Goal: Information Seeking & Learning: Learn about a topic

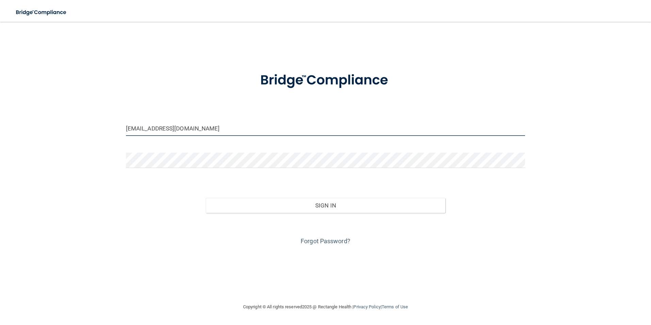
click at [192, 123] on input "galinarailean@live.com" at bounding box center [326, 128] width 400 height 15
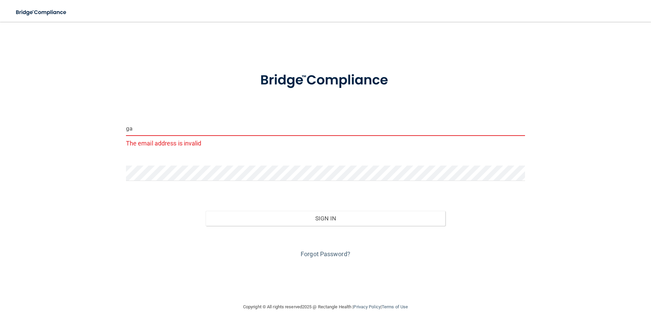
type input "g"
type input "[EMAIL_ADDRESS][DOMAIN_NAME]"
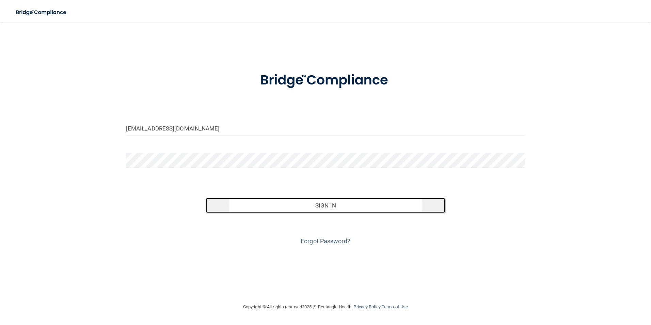
click at [305, 208] on button "Sign In" at bounding box center [326, 205] width 240 height 15
click at [307, 204] on button "Sign In" at bounding box center [326, 205] width 240 height 15
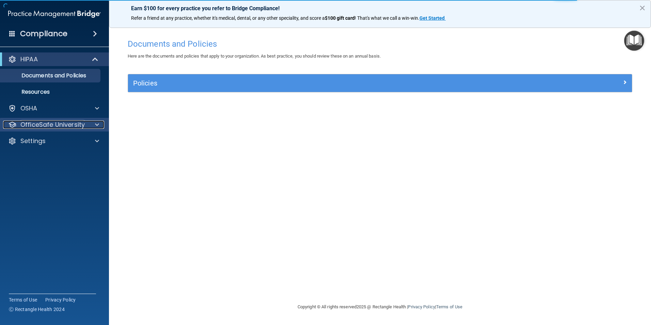
click at [82, 126] on p "OfficeSafe University" at bounding box center [52, 125] width 64 height 8
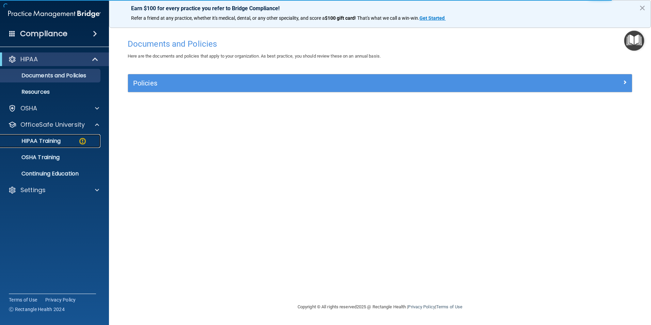
click at [82, 142] on img at bounding box center [82, 141] width 9 height 9
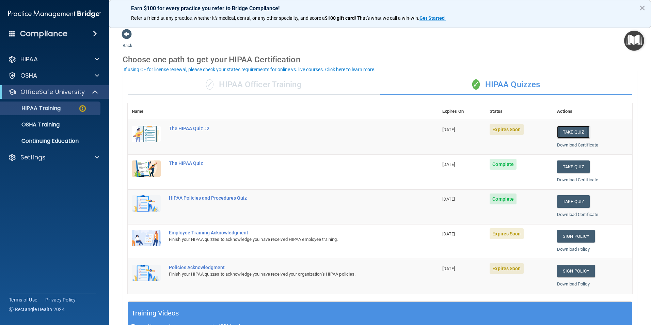
click at [569, 134] on button "Take Quiz" at bounding box center [573, 132] width 33 height 13
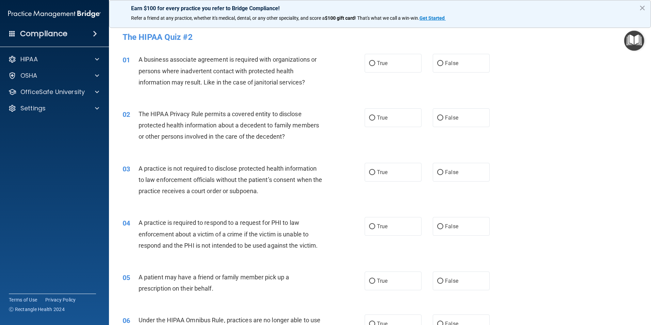
drag, startPoint x: 372, startPoint y: 61, endPoint x: 372, endPoint y: 83, distance: 21.8
click at [372, 61] on input "True" at bounding box center [372, 63] width 6 height 5
radio input "true"
click at [372, 114] on label "True" at bounding box center [393, 117] width 57 height 19
click at [372, 115] on input "True" at bounding box center [372, 117] width 6 height 5
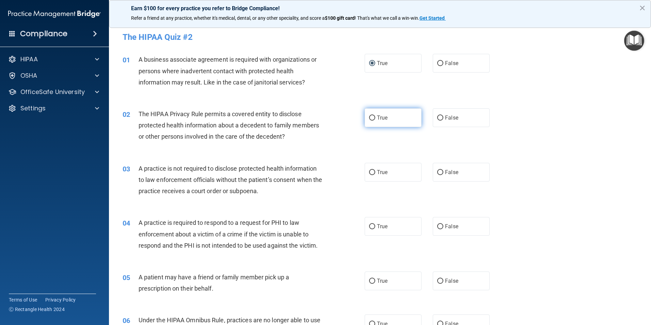
radio input "true"
drag, startPoint x: 369, startPoint y: 170, endPoint x: 372, endPoint y: 186, distance: 16.3
click at [369, 171] on input "True" at bounding box center [372, 172] width 6 height 5
radio input "true"
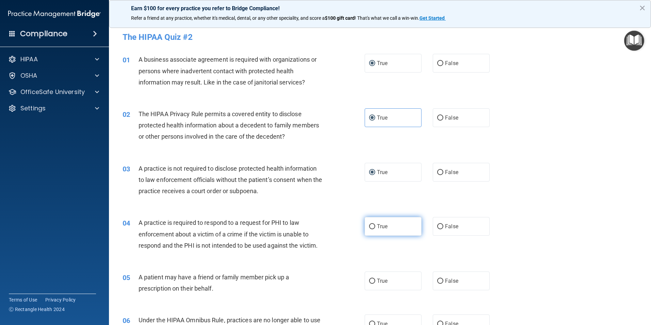
click at [369, 229] on input "True" at bounding box center [372, 226] width 6 height 5
radio input "true"
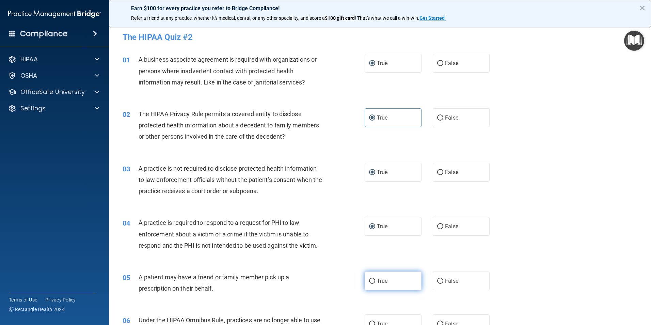
click at [372, 279] on input "True" at bounding box center [372, 281] width 6 height 5
radio input "true"
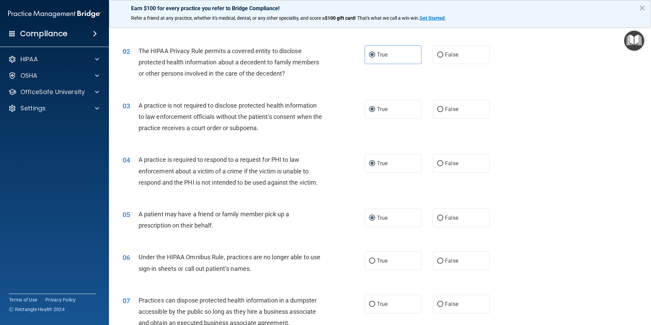
scroll to position [68, 0]
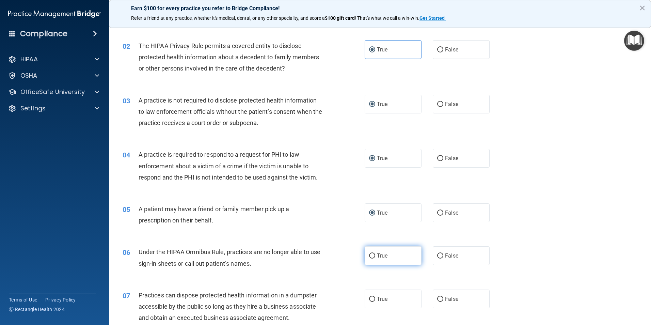
click at [371, 253] on label "True" at bounding box center [393, 255] width 57 height 19
drag, startPoint x: 371, startPoint y: 253, endPoint x: 371, endPoint y: 257, distance: 3.7
click at [371, 257] on input "True" at bounding box center [372, 255] width 6 height 5
radio input "true"
click at [373, 297] on label "True" at bounding box center [393, 299] width 57 height 19
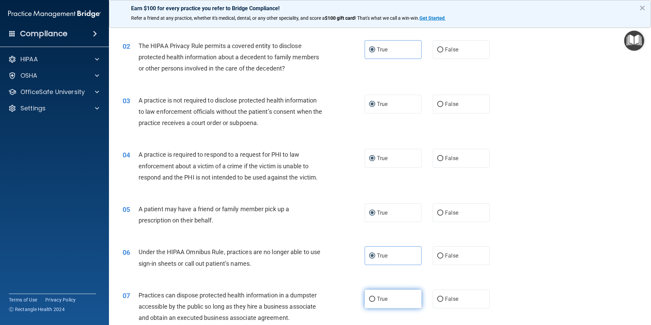
click at [373, 297] on input "True" at bounding box center [372, 299] width 6 height 5
radio input "true"
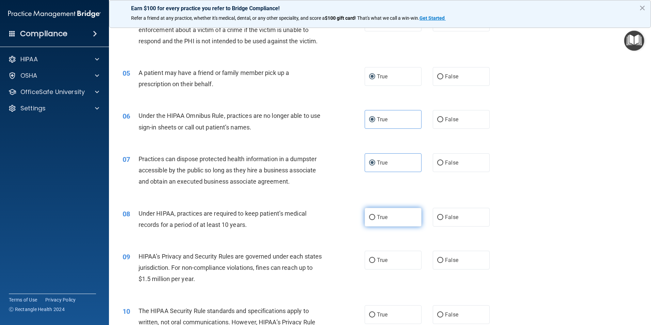
click at [371, 217] on input "True" at bounding box center [372, 217] width 6 height 5
radio input "true"
click at [371, 261] on input "True" at bounding box center [372, 260] width 6 height 5
radio input "true"
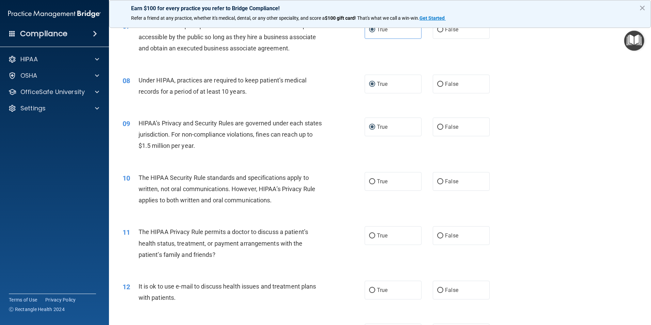
scroll to position [341, 0]
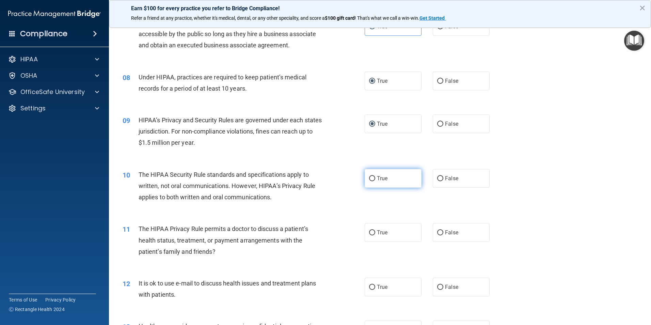
click at [371, 179] on input "True" at bounding box center [372, 178] width 6 height 5
radio input "true"
click at [366, 233] on label "True" at bounding box center [393, 232] width 57 height 19
click at [369, 233] on input "True" at bounding box center [372, 232] width 6 height 5
radio input "true"
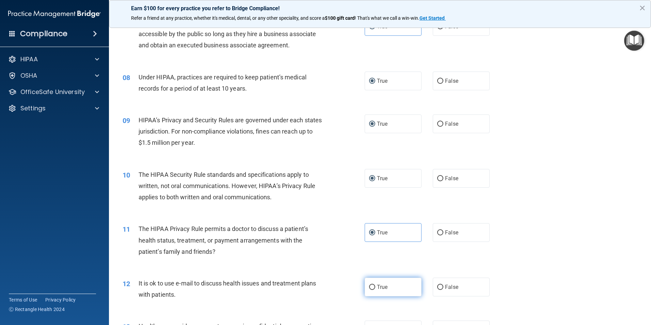
click at [370, 285] on input "True" at bounding box center [372, 287] width 6 height 5
radio input "true"
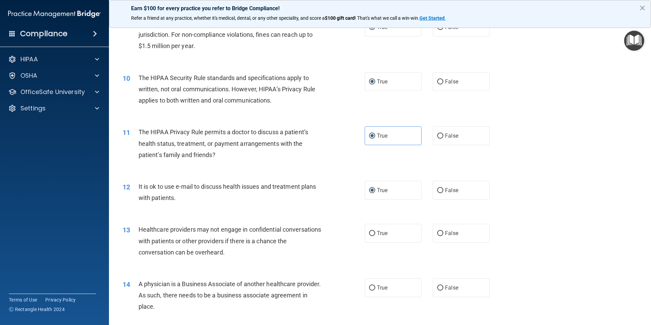
scroll to position [443, 0]
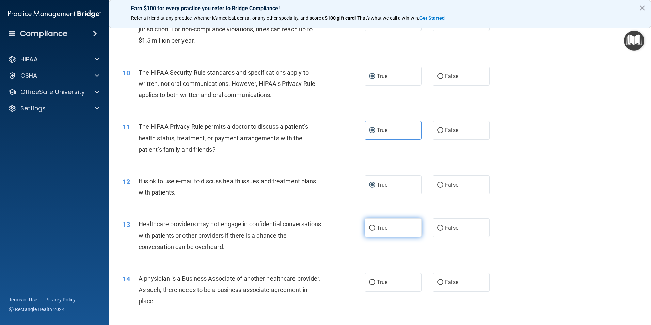
click at [372, 229] on input "True" at bounding box center [372, 228] width 6 height 5
radio input "true"
click at [367, 279] on label "True" at bounding box center [393, 282] width 57 height 19
click at [369, 280] on input "True" at bounding box center [372, 282] width 6 height 5
radio input "true"
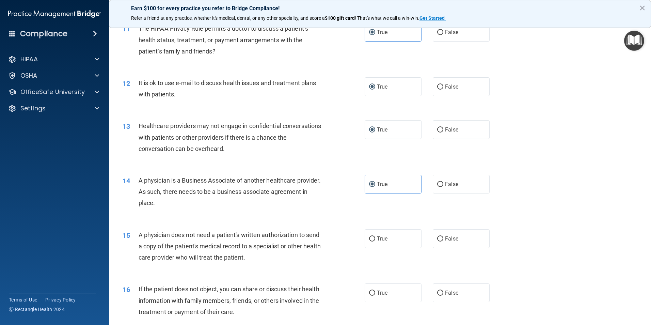
scroll to position [545, 0]
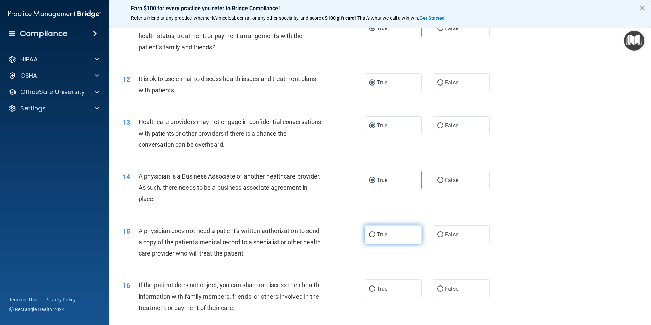
click at [374, 239] on label "True" at bounding box center [393, 234] width 57 height 19
click at [374, 237] on input "True" at bounding box center [372, 234] width 6 height 5
radio input "true"
drag, startPoint x: 367, startPoint y: 283, endPoint x: 376, endPoint y: 261, distance: 23.8
click at [368, 283] on label "True" at bounding box center [393, 288] width 57 height 19
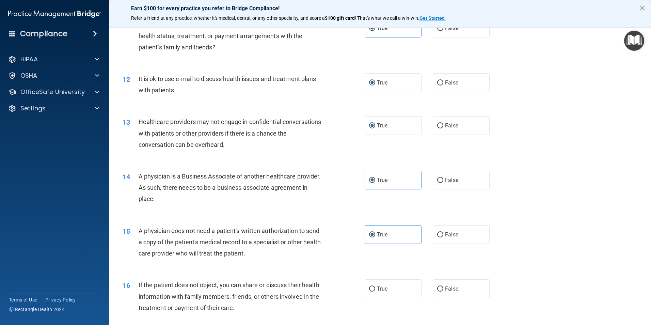
click at [369, 287] on input "True" at bounding box center [372, 289] width 6 height 5
radio input "true"
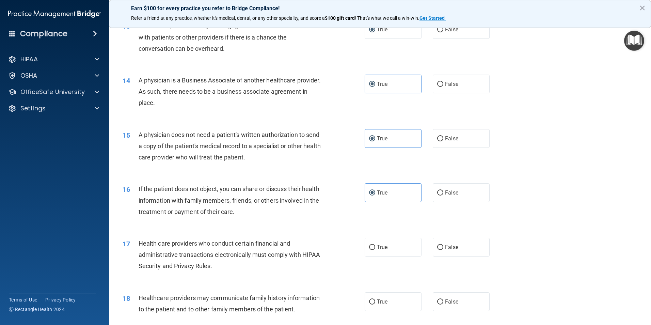
scroll to position [647, 0]
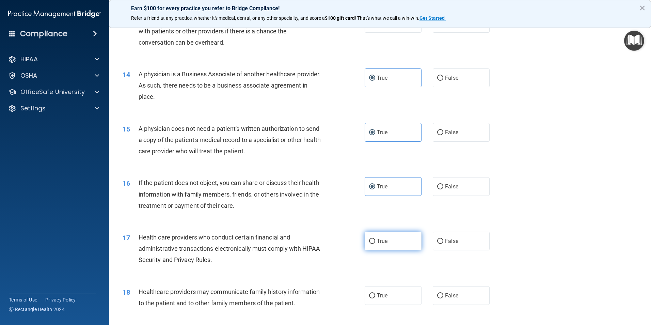
click at [369, 244] on input "True" at bounding box center [372, 241] width 6 height 5
radio input "true"
click at [369, 293] on input "True" at bounding box center [372, 295] width 6 height 5
radio input "true"
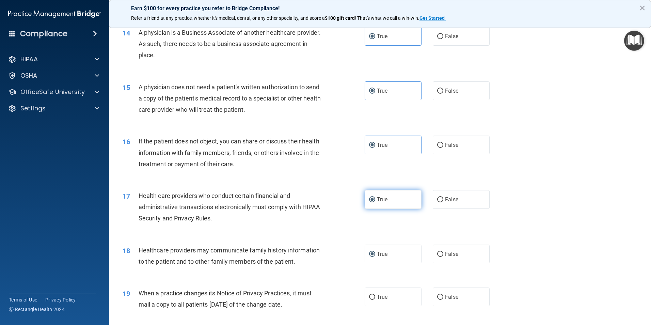
scroll to position [784, 0]
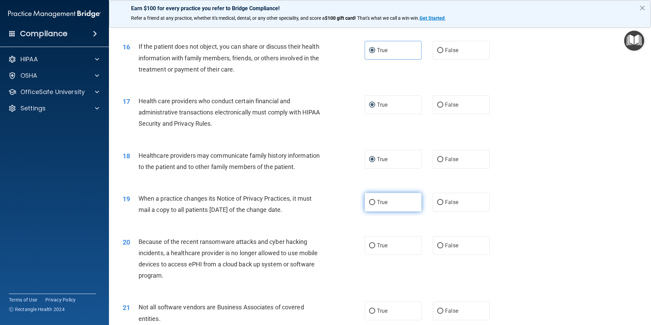
click at [370, 207] on label "True" at bounding box center [393, 202] width 57 height 19
click at [370, 205] on input "True" at bounding box center [372, 202] width 6 height 5
radio input "true"
click at [371, 245] on input "True" at bounding box center [372, 245] width 6 height 5
radio input "true"
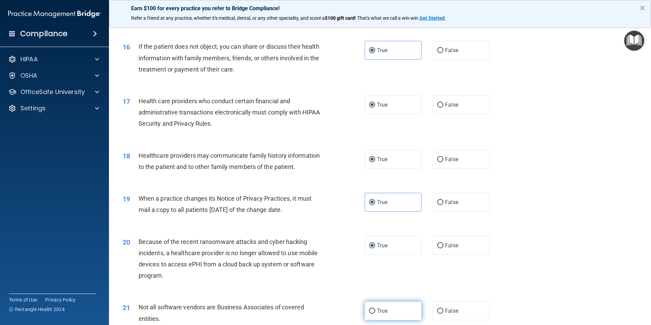
click at [371, 310] on input "True" at bounding box center [372, 311] width 6 height 5
radio input "true"
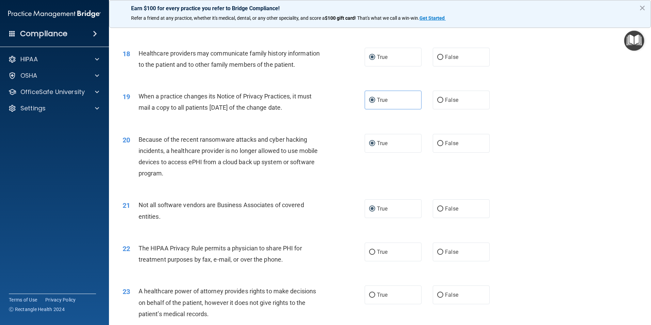
drag, startPoint x: 373, startPoint y: 251, endPoint x: 374, endPoint y: 281, distance: 30.0
click at [373, 254] on label "True" at bounding box center [393, 252] width 57 height 19
click at [373, 254] on input "True" at bounding box center [372, 252] width 6 height 5
radio input "true"
click at [373, 294] on label "True" at bounding box center [393, 295] width 57 height 19
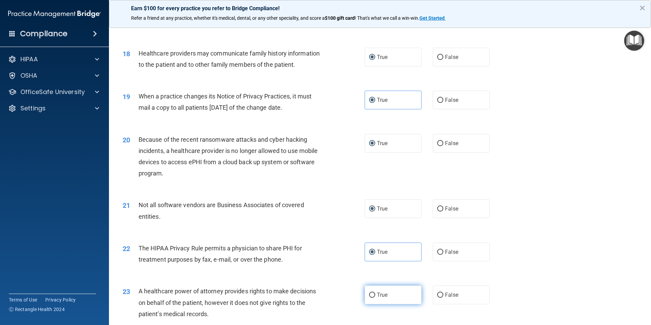
click at [373, 294] on input "True" at bounding box center [372, 295] width 6 height 5
radio input "true"
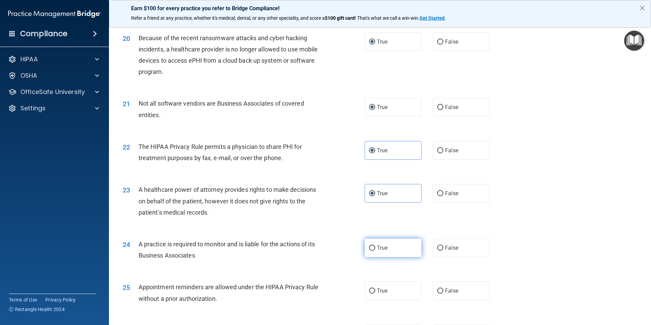
scroll to position [988, 0]
click at [372, 246] on input "True" at bounding box center [372, 247] width 6 height 5
radio input "true"
click at [370, 286] on label "True" at bounding box center [393, 290] width 57 height 19
click at [370, 288] on input "True" at bounding box center [372, 290] width 6 height 5
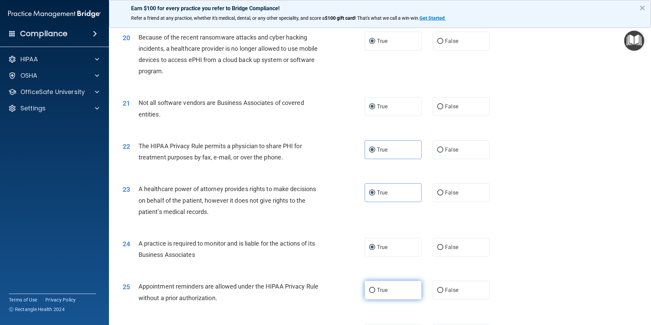
radio input "true"
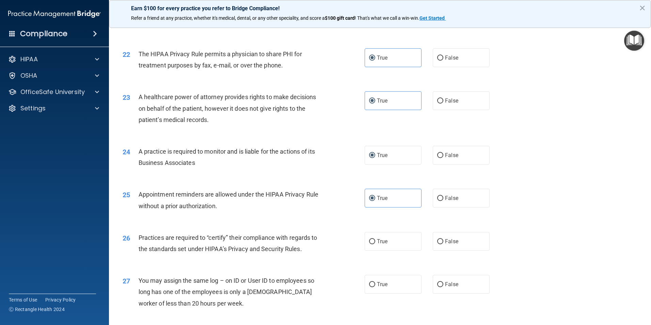
scroll to position [1090, 0]
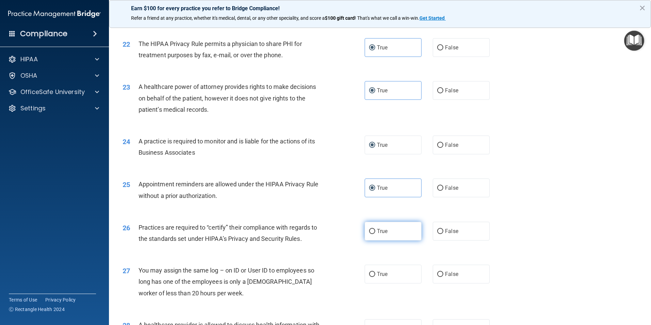
click at [369, 232] on input "True" at bounding box center [372, 231] width 6 height 5
radio input "true"
click at [369, 274] on input "True" at bounding box center [372, 274] width 6 height 5
radio input "true"
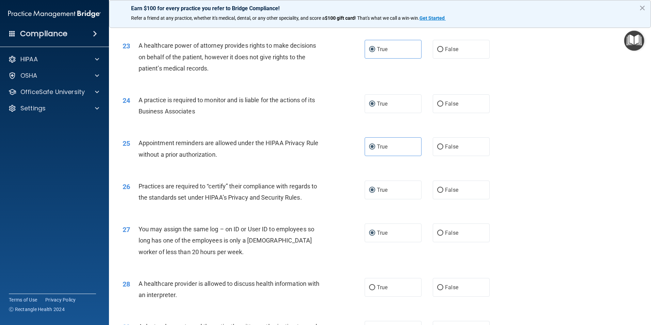
scroll to position [1192, 0]
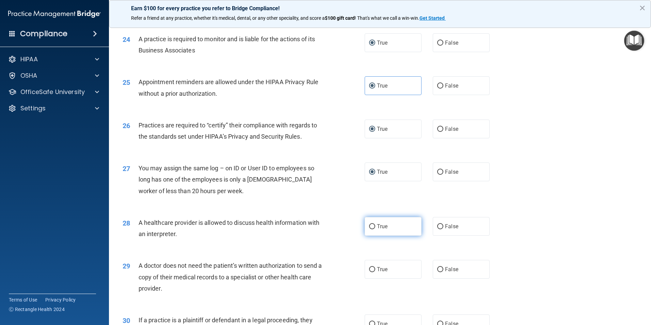
click at [369, 230] on label "True" at bounding box center [393, 226] width 57 height 19
click at [369, 229] on input "True" at bounding box center [372, 226] width 6 height 5
radio input "true"
click at [369, 267] on input "True" at bounding box center [372, 269] width 6 height 5
radio input "true"
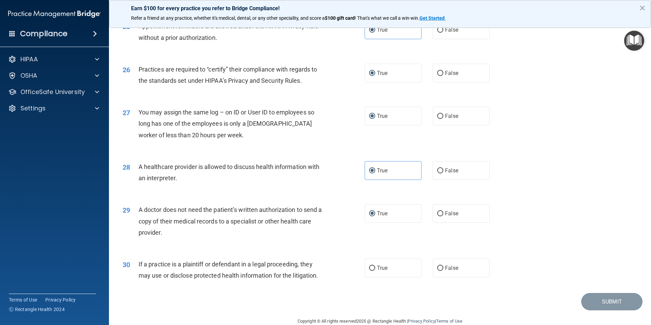
scroll to position [1261, 0]
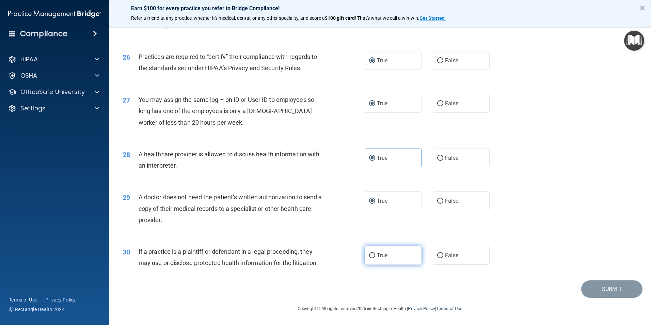
click at [369, 254] on input "True" at bounding box center [372, 255] width 6 height 5
radio input "true"
click at [613, 289] on button "Submit" at bounding box center [612, 288] width 61 height 17
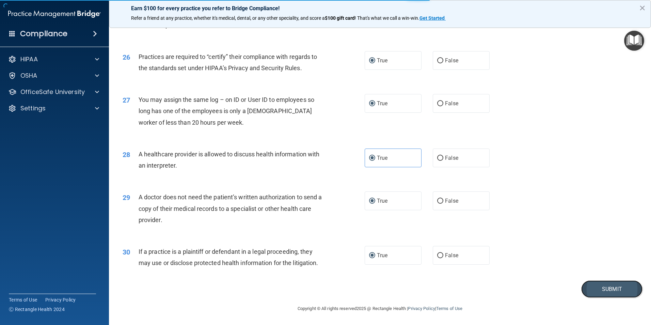
click at [601, 289] on button "Submit" at bounding box center [612, 288] width 61 height 17
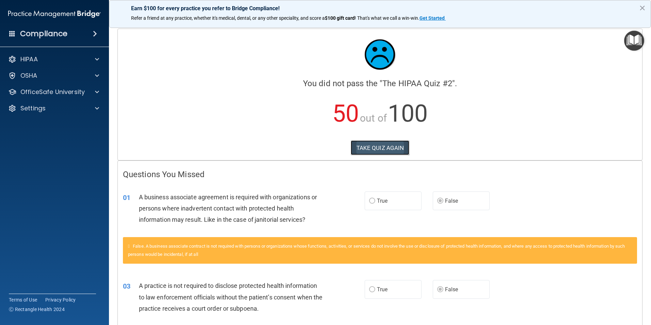
click at [392, 147] on button "TAKE QUIZ AGAIN" at bounding box center [380, 147] width 59 height 15
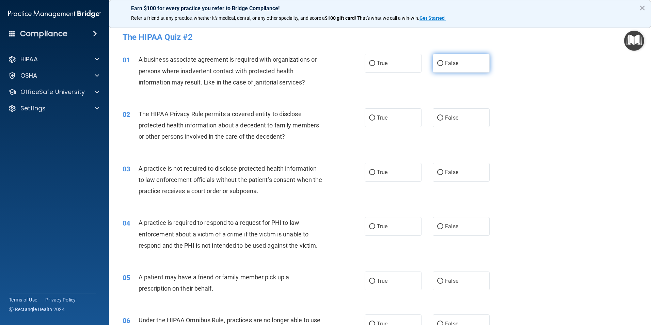
click at [438, 61] on input "False" at bounding box center [440, 63] width 6 height 5
radio input "true"
click at [438, 114] on label "False" at bounding box center [461, 117] width 57 height 19
click at [438, 115] on input "False" at bounding box center [440, 117] width 6 height 5
radio input "true"
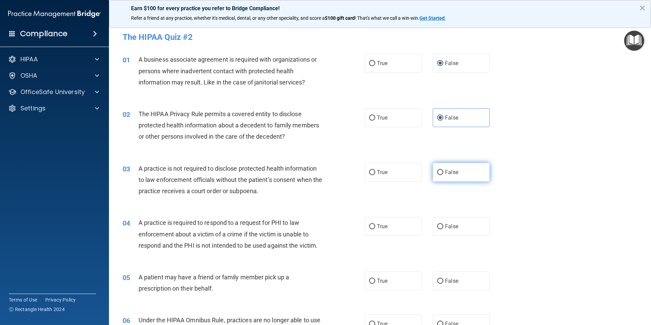
click at [437, 173] on input "False" at bounding box center [440, 172] width 6 height 5
radio input "true"
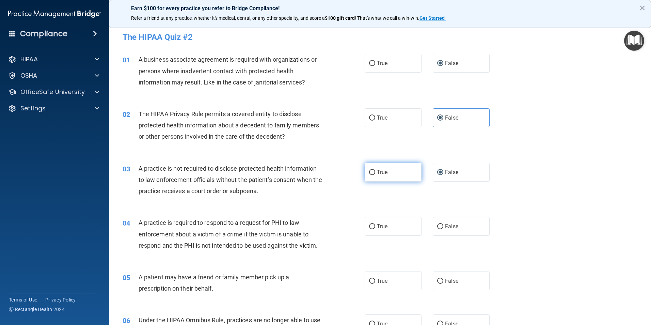
click at [372, 175] on label "True" at bounding box center [393, 172] width 57 height 19
click at [372, 175] on input "True" at bounding box center [372, 172] width 6 height 5
radio input "true"
radio input "false"
click at [374, 226] on label "True" at bounding box center [393, 226] width 57 height 19
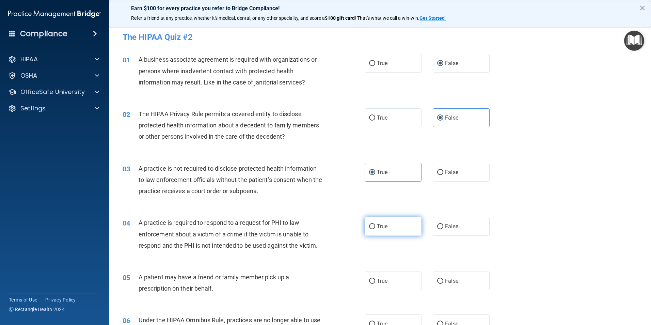
click at [374, 226] on input "True" at bounding box center [372, 226] width 6 height 5
radio input "true"
click at [372, 171] on input "True" at bounding box center [372, 172] width 6 height 5
click at [369, 170] on input "True" at bounding box center [372, 172] width 6 height 5
click at [437, 173] on input "False" at bounding box center [440, 172] width 6 height 5
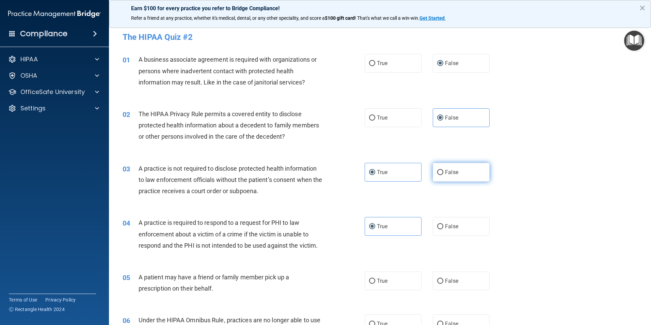
radio input "true"
radio input "false"
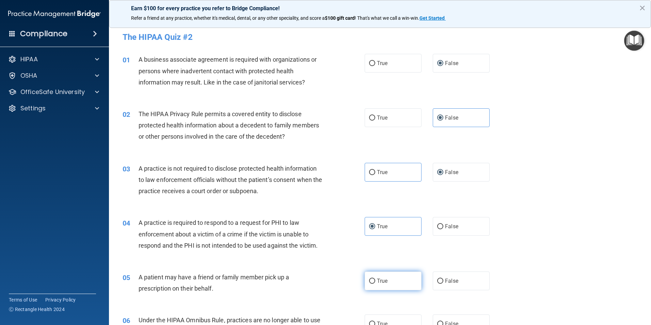
click at [374, 279] on label "True" at bounding box center [393, 281] width 57 height 19
click at [374, 279] on input "True" at bounding box center [372, 281] width 6 height 5
radio input "true"
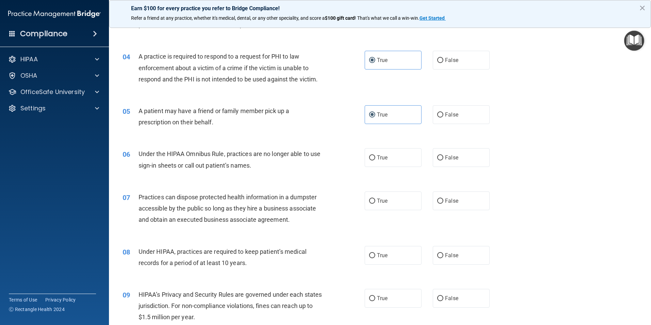
scroll to position [170, 0]
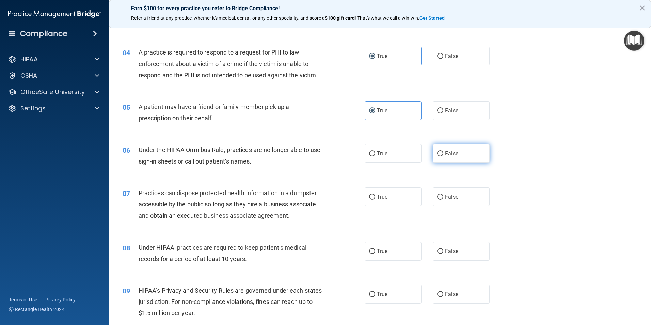
click at [438, 152] on input "False" at bounding box center [440, 153] width 6 height 5
radio input "true"
click at [437, 196] on input "False" at bounding box center [440, 197] width 6 height 5
radio input "true"
click at [437, 250] on input "False" at bounding box center [440, 251] width 6 height 5
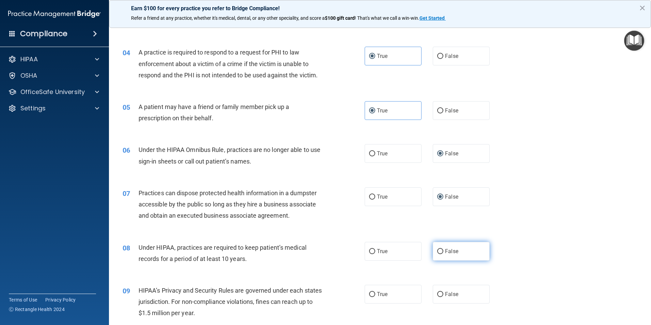
radio input "true"
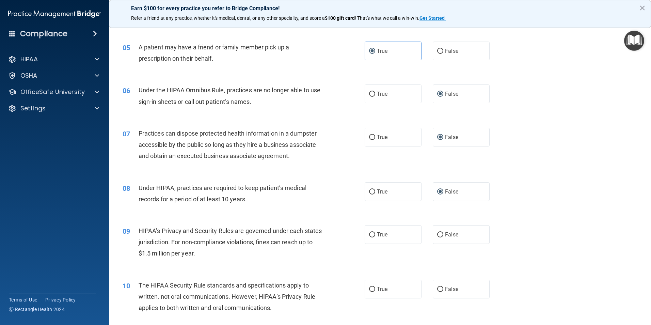
scroll to position [238, 0]
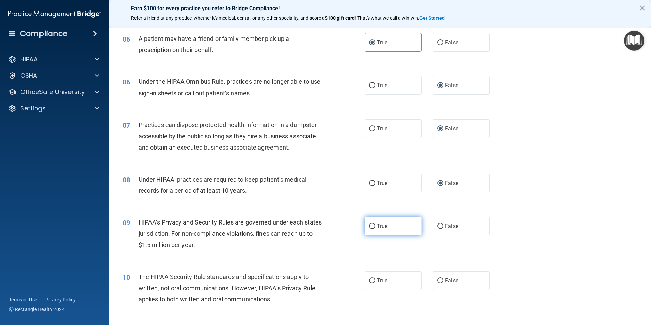
click at [369, 225] on input "True" at bounding box center [372, 226] width 6 height 5
radio input "true"
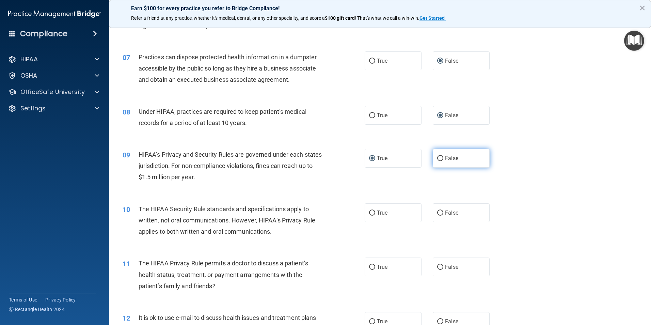
scroll to position [307, 0]
click at [371, 213] on input "True" at bounding box center [372, 212] width 6 height 5
radio input "true"
click at [369, 264] on input "True" at bounding box center [372, 266] width 6 height 5
radio input "true"
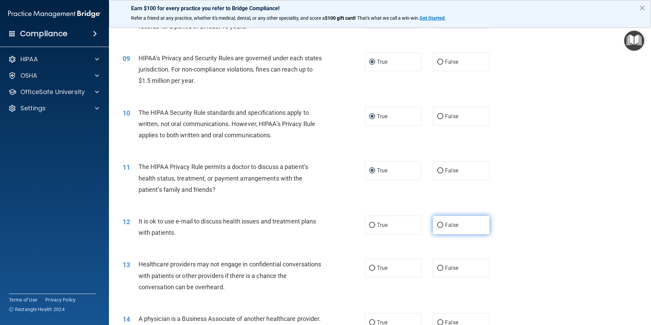
scroll to position [409, 0]
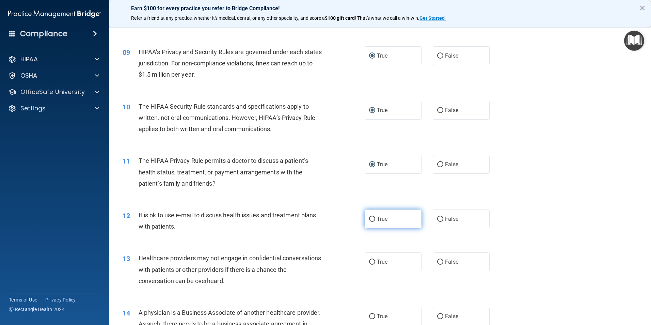
click at [370, 218] on input "True" at bounding box center [372, 219] width 6 height 5
radio input "true"
click at [438, 262] on input "False" at bounding box center [440, 262] width 6 height 5
radio input "true"
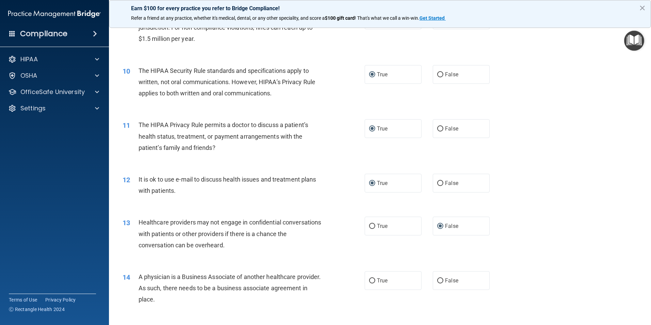
scroll to position [511, 0]
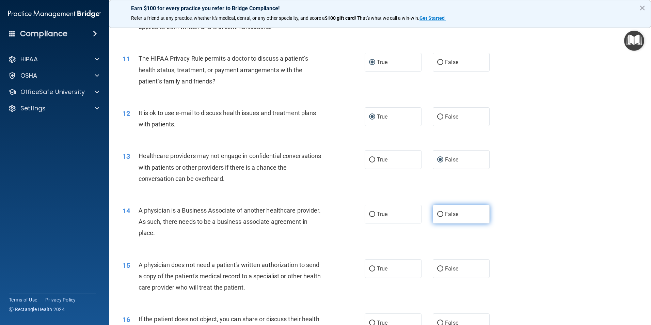
click at [441, 214] on label "False" at bounding box center [461, 214] width 57 height 19
click at [441, 214] on input "False" at bounding box center [440, 214] width 6 height 5
radio input "true"
click at [370, 268] on input "True" at bounding box center [372, 268] width 6 height 5
radio input "true"
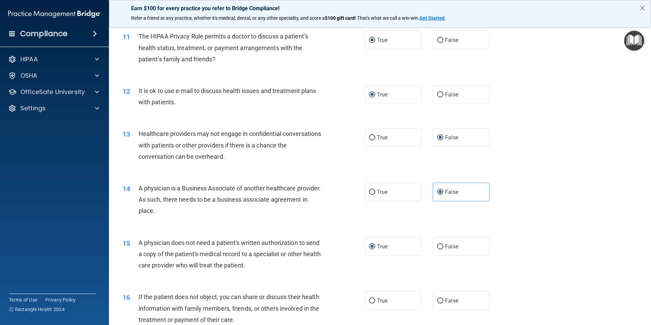
scroll to position [545, 0]
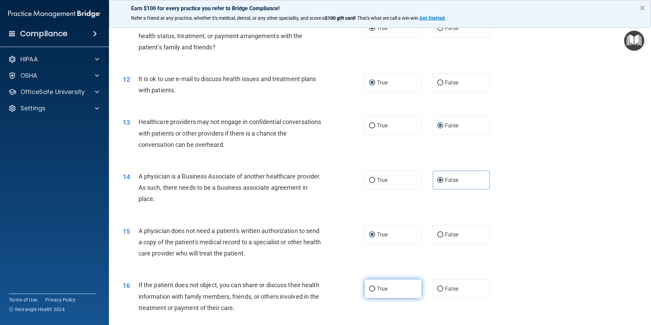
click at [369, 289] on input "True" at bounding box center [372, 289] width 6 height 5
radio input "true"
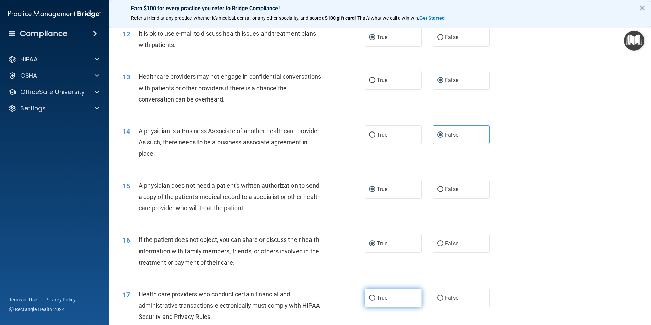
scroll to position [613, 0]
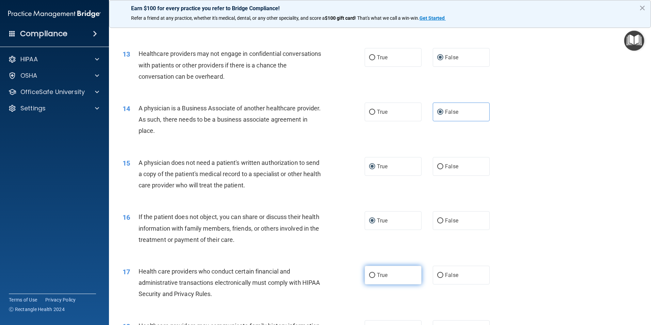
click at [371, 275] on input "True" at bounding box center [372, 275] width 6 height 5
radio input "true"
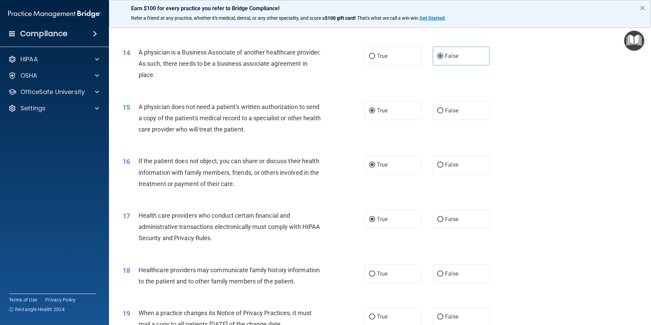
scroll to position [681, 0]
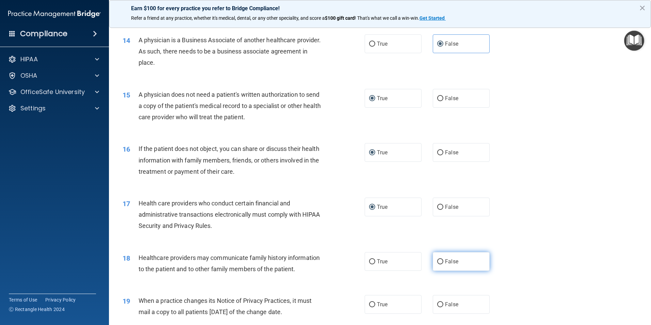
click at [437, 261] on input "False" at bounding box center [440, 261] width 6 height 5
radio input "true"
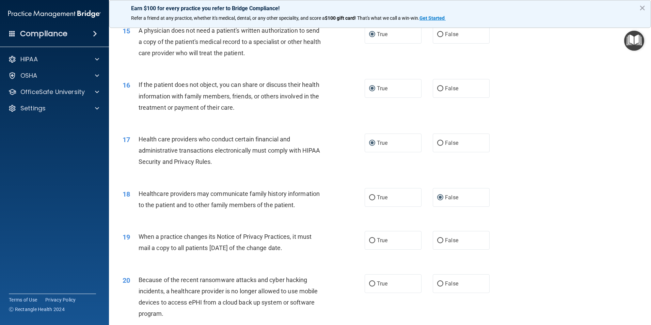
scroll to position [750, 0]
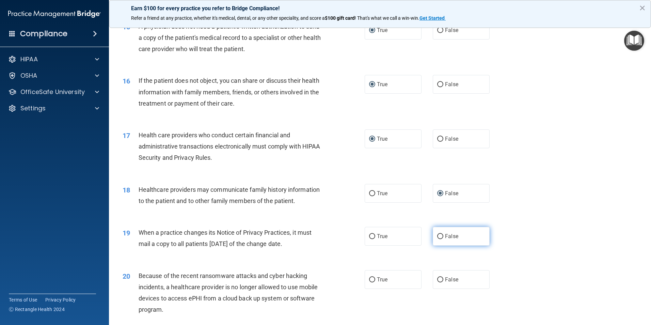
click at [439, 236] on input "False" at bounding box center [440, 236] width 6 height 5
radio input "true"
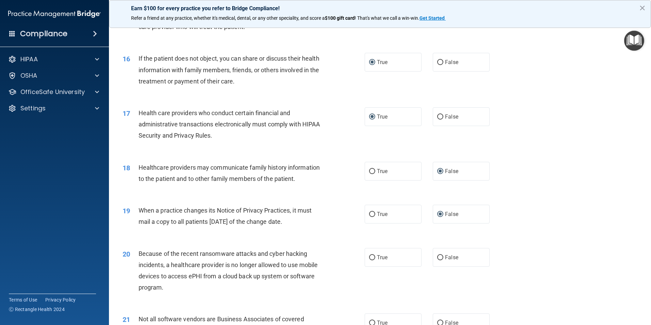
scroll to position [784, 0]
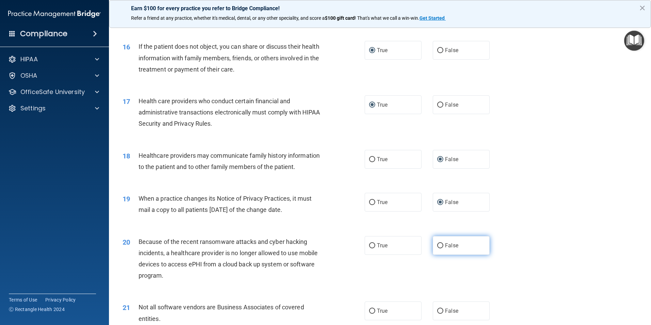
click at [438, 246] on input "False" at bounding box center [440, 245] width 6 height 5
radio input "true"
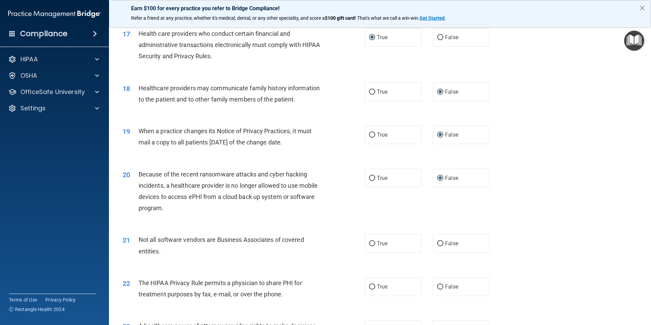
scroll to position [852, 0]
click at [372, 241] on input "True" at bounding box center [372, 243] width 6 height 5
radio input "true"
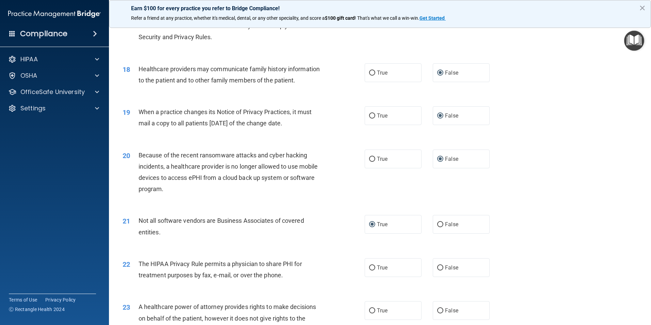
scroll to position [886, 0]
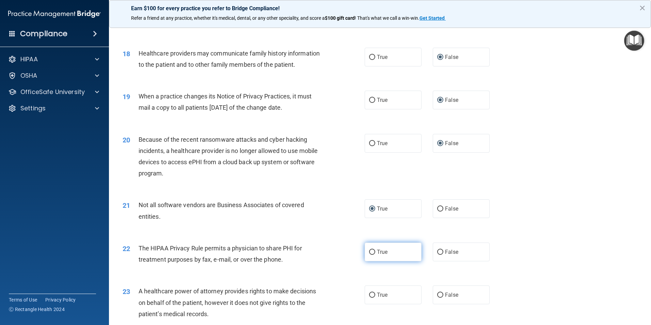
click at [371, 254] on input "True" at bounding box center [372, 252] width 6 height 5
radio input "true"
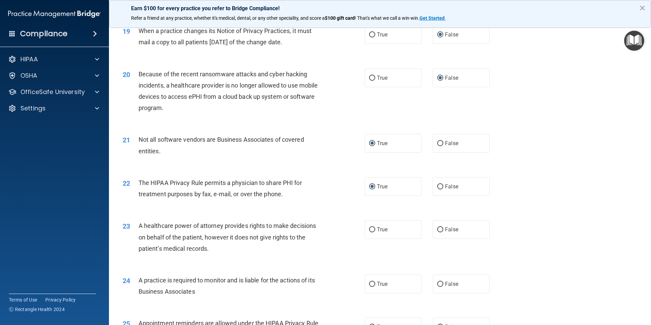
scroll to position [954, 0]
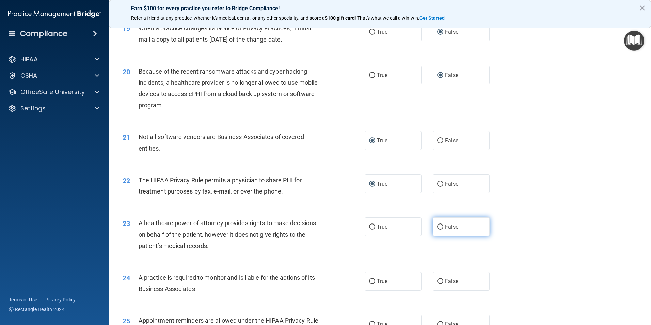
click at [438, 228] on input "False" at bounding box center [440, 227] width 6 height 5
radio input "true"
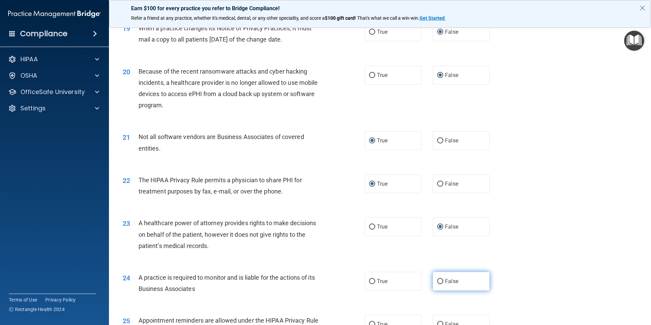
click at [437, 279] on input "False" at bounding box center [440, 281] width 6 height 5
radio input "true"
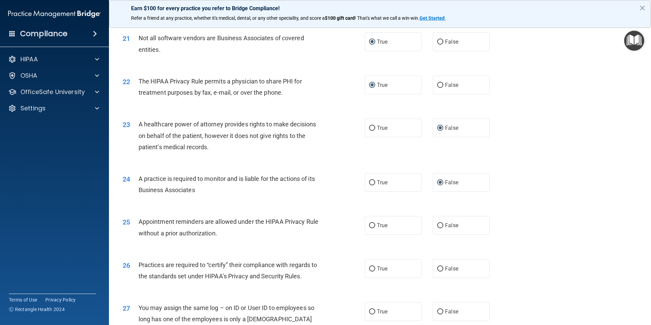
scroll to position [1056, 0]
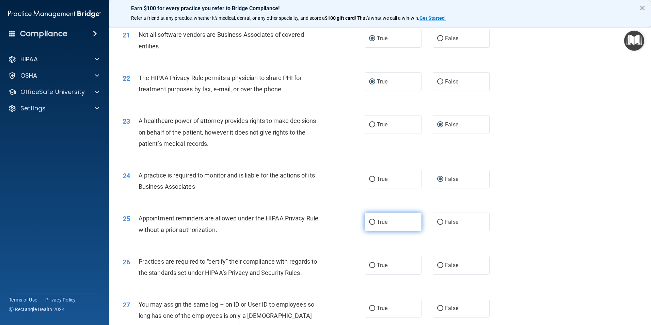
click at [373, 223] on input "True" at bounding box center [372, 222] width 6 height 5
radio input "true"
click at [438, 265] on input "False" at bounding box center [440, 265] width 6 height 5
radio input "true"
click at [434, 306] on label "False" at bounding box center [461, 308] width 57 height 19
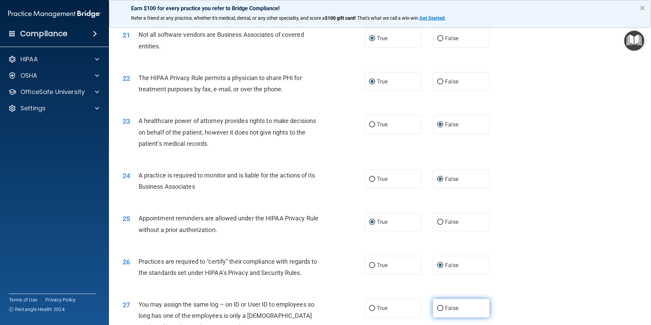
click at [437, 306] on input "False" at bounding box center [440, 308] width 6 height 5
radio input "true"
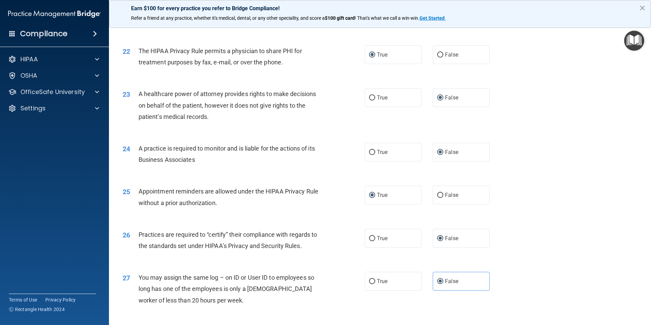
scroll to position [1124, 0]
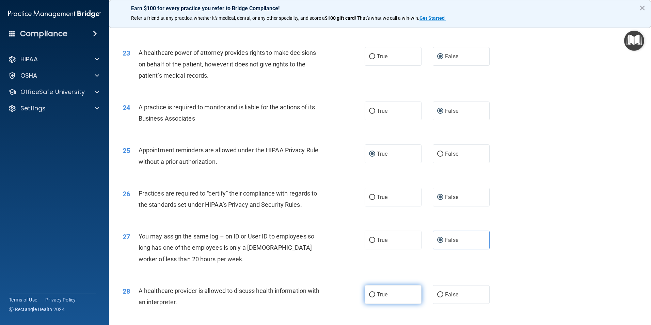
click at [369, 296] on input "True" at bounding box center [372, 294] width 6 height 5
radio input "true"
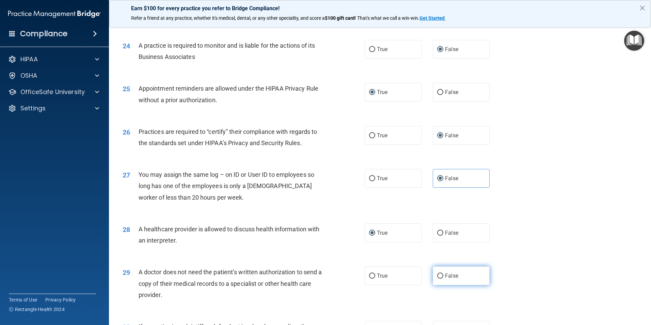
scroll to position [1192, 0]
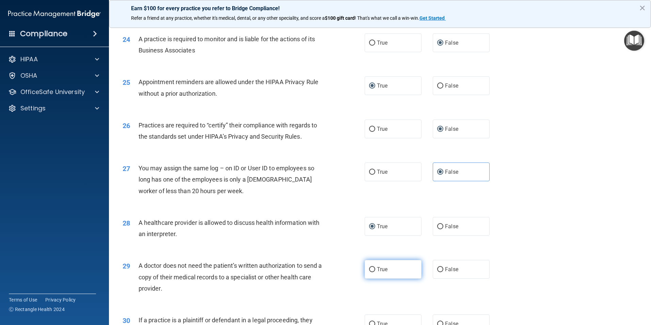
click at [367, 267] on label "True" at bounding box center [393, 269] width 57 height 19
click at [369, 267] on input "True" at bounding box center [372, 269] width 6 height 5
radio input "true"
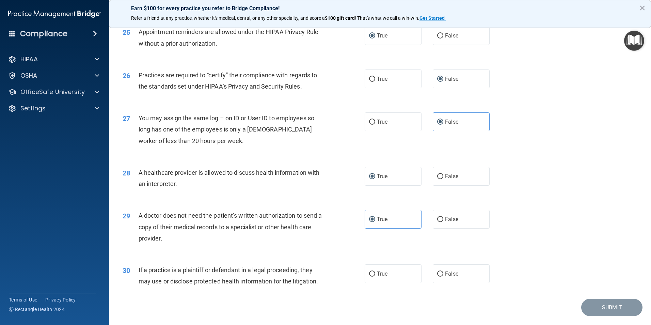
scroll to position [1261, 0]
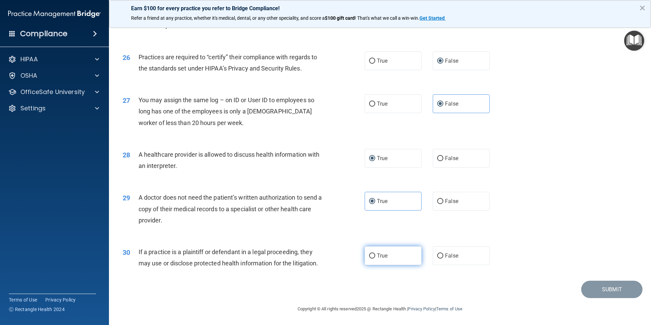
click at [371, 257] on input "True" at bounding box center [372, 255] width 6 height 5
radio input "true"
click at [595, 291] on button "Submit" at bounding box center [612, 289] width 61 height 17
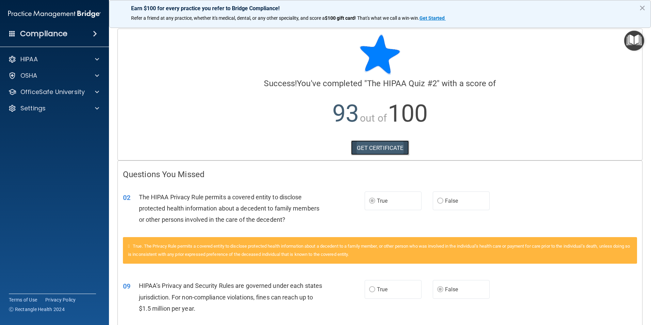
click at [373, 151] on link "GET CERTIFICATE" at bounding box center [380, 147] width 58 height 15
click at [48, 96] on div "OfficeSafe University" at bounding box center [54, 92] width 109 height 14
click at [58, 93] on p "OfficeSafe University" at bounding box center [52, 92] width 64 height 8
click at [66, 108] on div "HIPAA Training" at bounding box center [50, 108] width 93 height 7
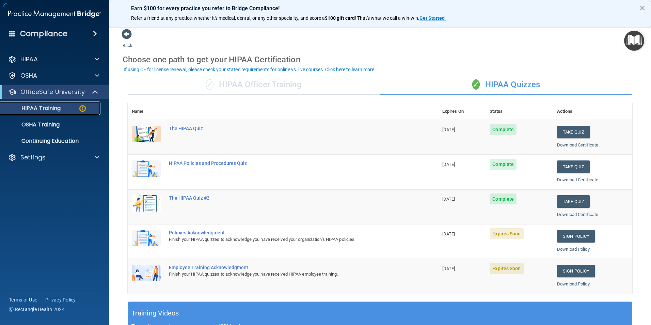
click at [80, 107] on img at bounding box center [82, 108] width 9 height 9
click at [560, 237] on link "Sign Policy" at bounding box center [576, 236] width 38 height 13
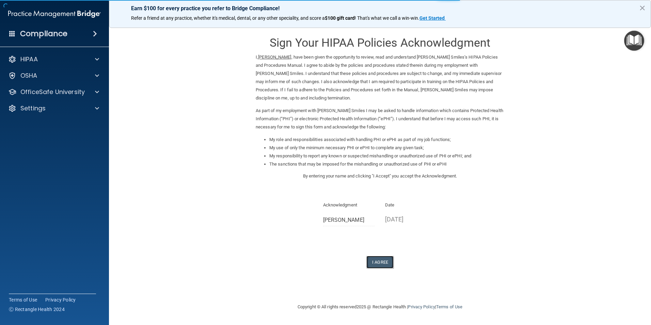
click at [377, 261] on button "I Agree" at bounding box center [380, 262] width 27 height 13
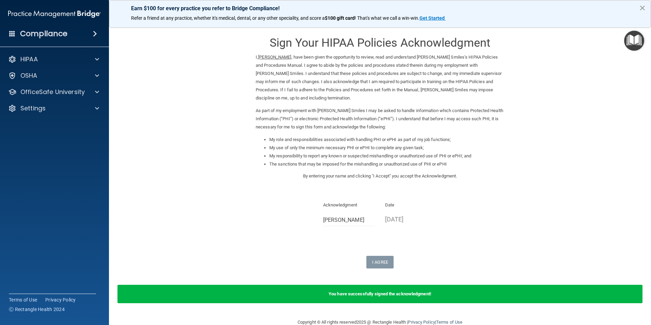
click at [642, 9] on button "×" at bounding box center [642, 7] width 6 height 11
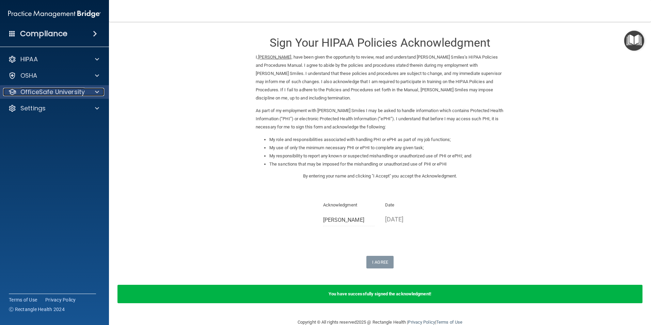
click at [43, 93] on p "OfficeSafe University" at bounding box center [52, 92] width 64 height 8
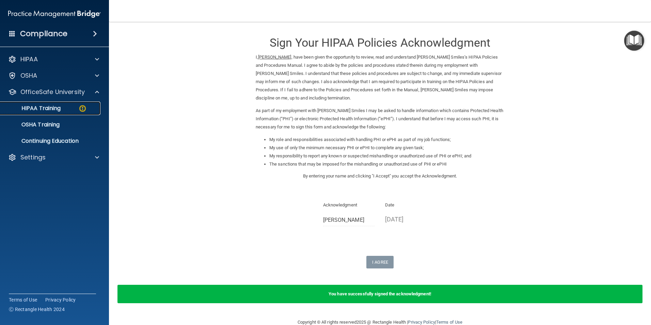
click at [55, 107] on p "HIPAA Training" at bounding box center [32, 108] width 56 height 7
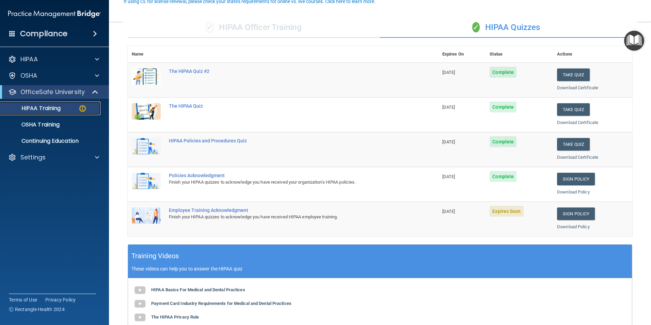
scroll to position [68, 0]
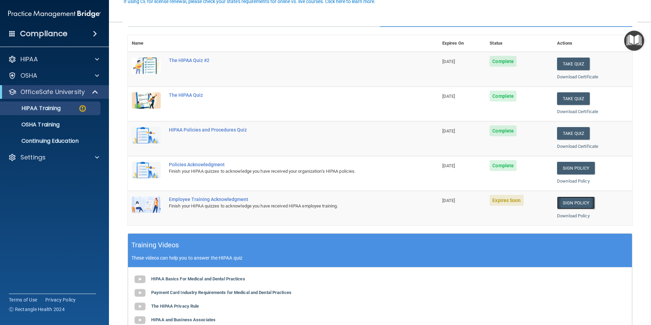
click at [570, 204] on link "Sign Policy" at bounding box center [576, 203] width 38 height 13
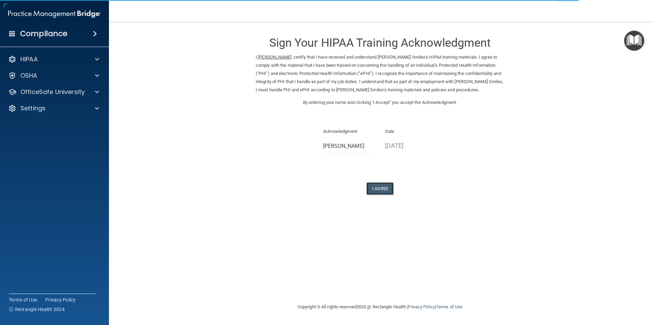
click at [376, 192] on button "I Agree" at bounding box center [380, 188] width 27 height 13
click at [376, 188] on button "I Agree" at bounding box center [380, 188] width 27 height 13
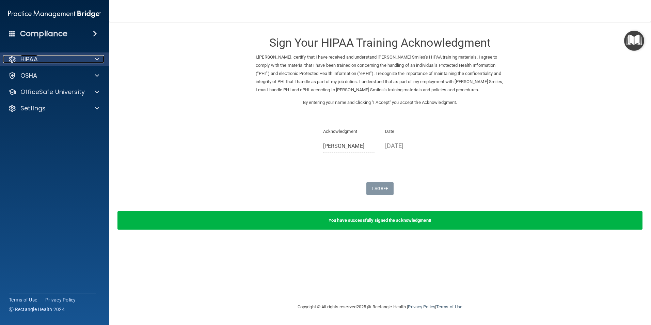
click at [46, 61] on div "HIPAA" at bounding box center [45, 59] width 84 height 8
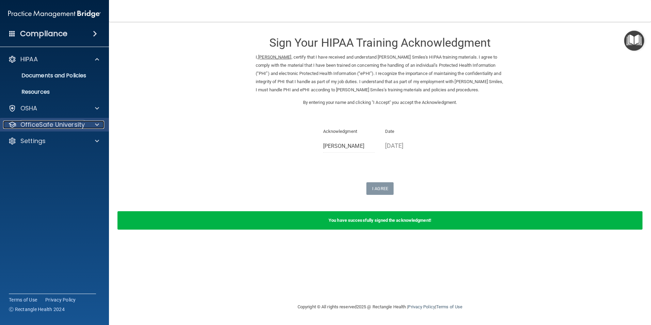
click at [50, 128] on p "OfficeSafe University" at bounding box center [52, 125] width 64 height 8
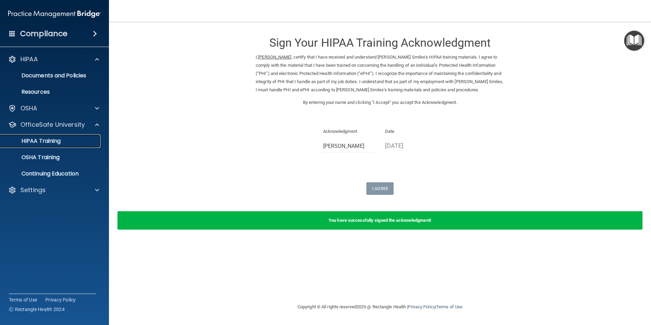
click at [44, 138] on p "HIPAA Training" at bounding box center [32, 141] width 56 height 7
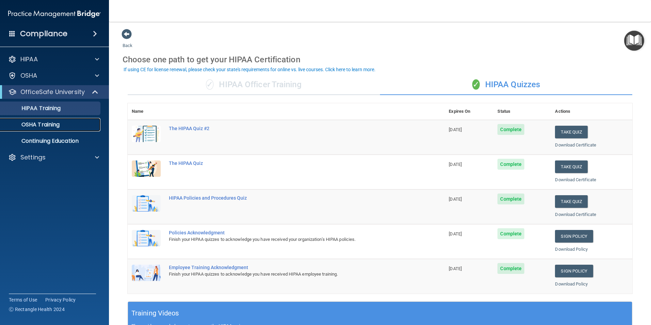
click at [42, 126] on p "OSHA Training" at bounding box center [31, 124] width 55 height 7
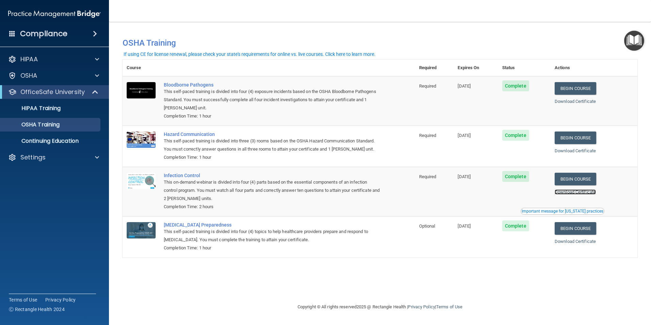
click at [565, 194] on link "Download Certificate" at bounding box center [575, 191] width 41 height 5
click at [574, 150] on link "Download Certificate" at bounding box center [575, 150] width 41 height 5
click at [573, 101] on link "Download Certificate" at bounding box center [575, 101] width 41 height 5
click at [573, 243] on link "Download Certificate" at bounding box center [575, 241] width 41 height 5
click at [57, 139] on p "Continuing Education" at bounding box center [50, 141] width 93 height 7
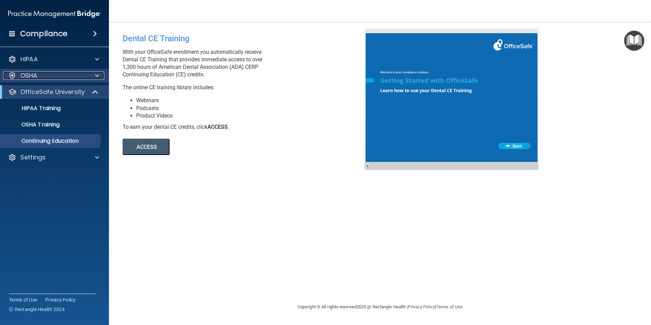
click at [92, 73] on div at bounding box center [96, 76] width 17 height 8
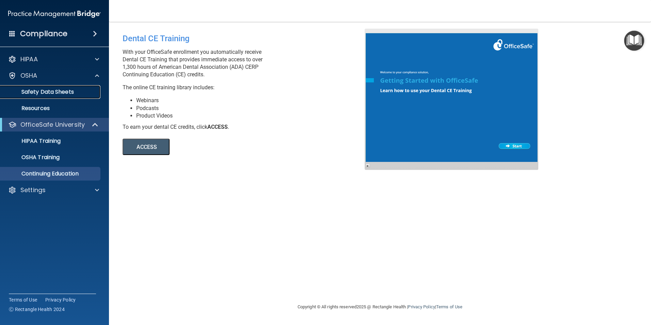
click at [78, 90] on p "Safety Data Sheets" at bounding box center [50, 92] width 93 height 7
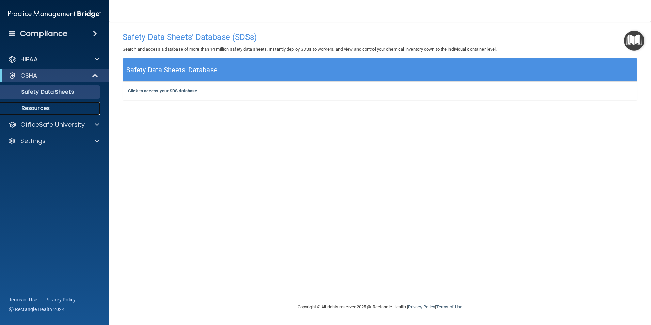
click at [48, 107] on p "Resources" at bounding box center [50, 108] width 93 height 7
click at [53, 125] on p "OfficeSafe University" at bounding box center [52, 125] width 64 height 8
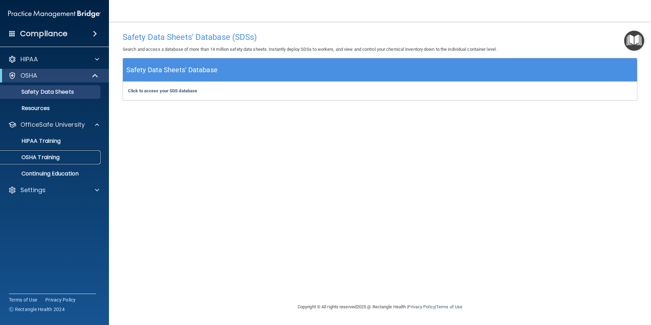
click at [51, 156] on p "OSHA Training" at bounding box center [31, 157] width 55 height 7
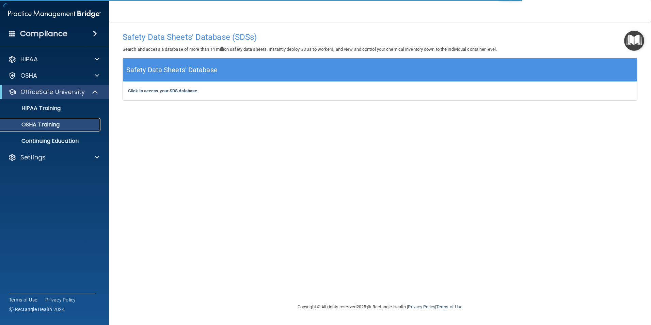
click at [51, 124] on p "OSHA Training" at bounding box center [31, 124] width 55 height 7
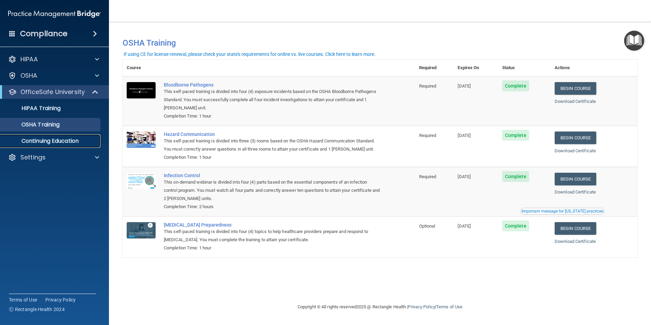
click at [61, 143] on p "Continuing Education" at bounding box center [50, 141] width 93 height 7
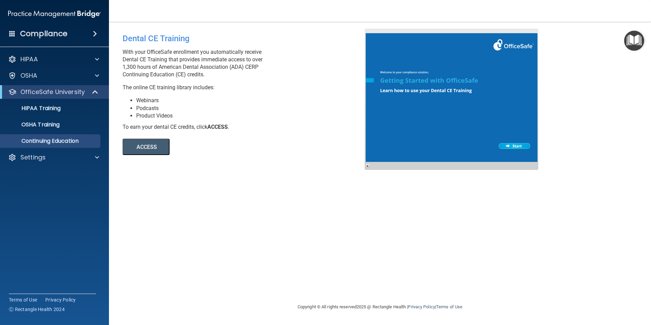
click at [144, 149] on button "ACCESS" at bounding box center [146, 147] width 47 height 16
click at [40, 125] on p "OSHA Training" at bounding box center [31, 124] width 55 height 7
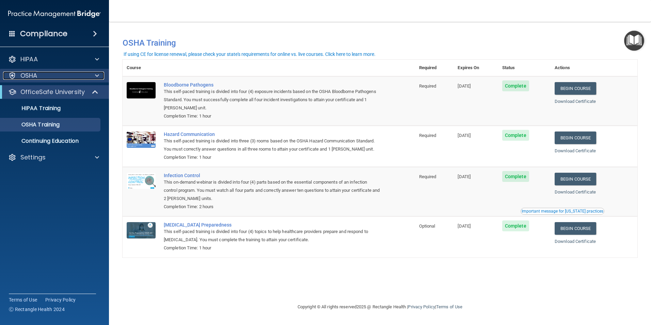
click at [97, 76] on span at bounding box center [97, 76] width 4 height 8
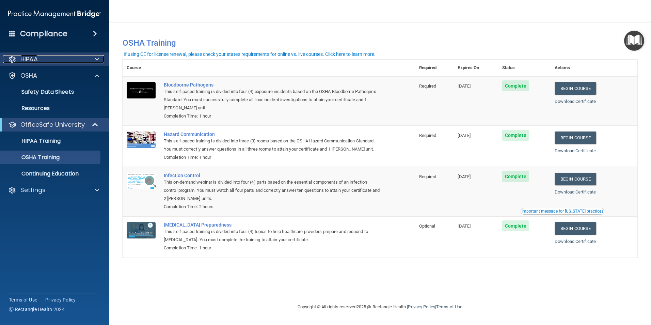
click at [96, 60] on span at bounding box center [97, 59] width 4 height 8
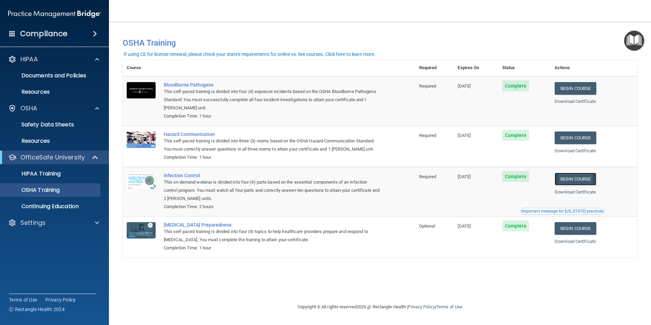
click at [580, 182] on link "Begin Course" at bounding box center [576, 179] width 42 height 13
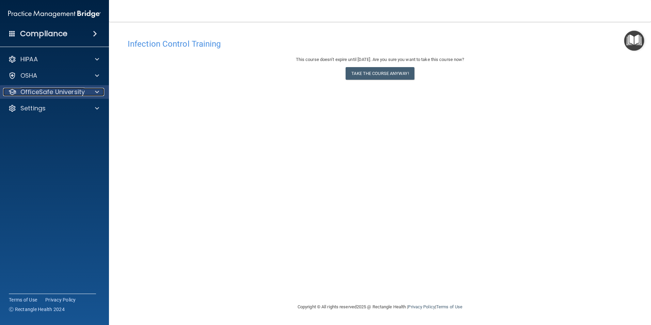
click at [69, 91] on p "OfficeSafe University" at bounding box center [52, 92] width 64 height 8
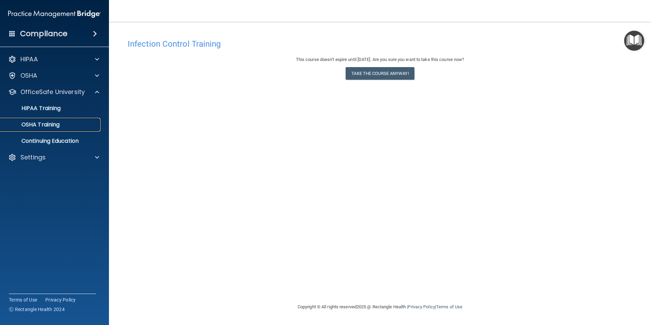
click at [56, 124] on p "OSHA Training" at bounding box center [31, 124] width 55 height 7
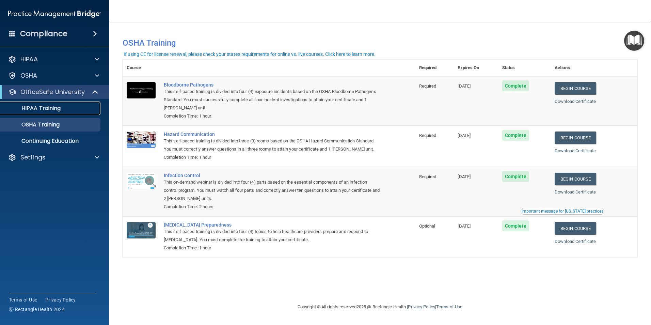
click at [33, 107] on p "HIPAA Training" at bounding box center [32, 108] width 56 height 7
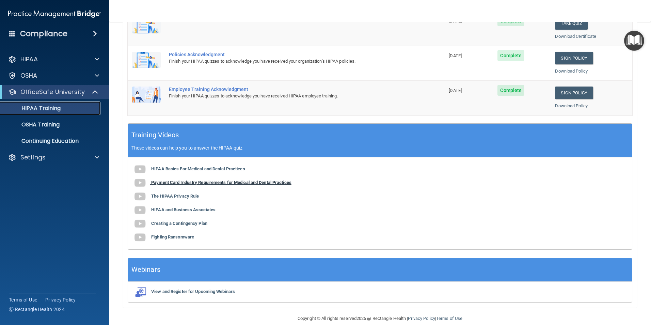
scroll to position [188, 0]
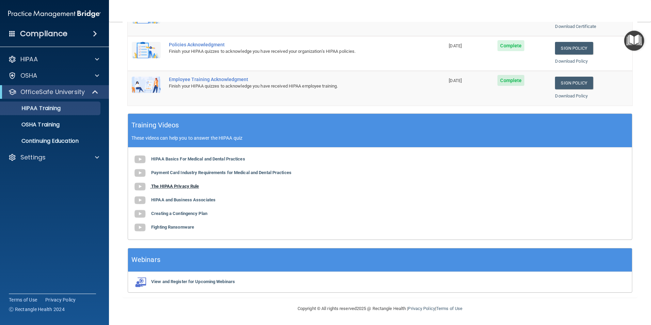
click at [156, 186] on b "The HIPAA Privacy Rule" at bounding box center [175, 186] width 48 height 5
